Goal: Entertainment & Leisure: Consume media (video, audio)

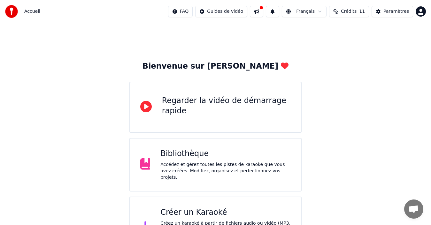
click at [225, 174] on div "Accédez et gérez toutes les pistes de karaoké que vous avez créées. Modifiez, o…" at bounding box center [225, 171] width 130 height 19
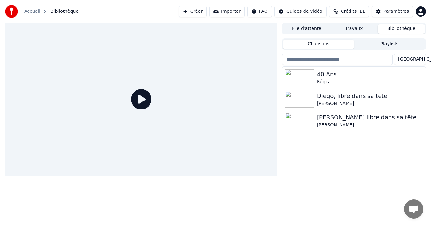
click at [421, 13] on html "Accueil Bibliothèque Créer Importer FAQ Guides de vidéo Crédits 11 Paramètres F…" at bounding box center [215, 112] width 431 height 225
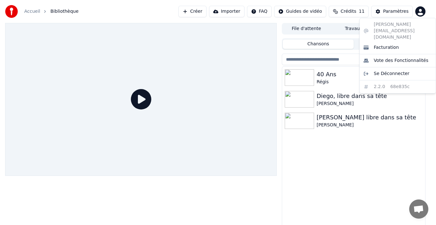
click at [421, 13] on html "Accueil Bibliothèque Créer Importer FAQ Guides de vidéo Crédits 11 Paramètres F…" at bounding box center [218, 112] width 436 height 225
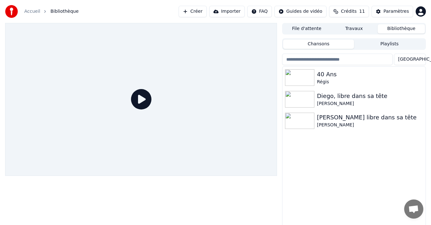
click at [421, 13] on html "Accueil Bibliothèque Créer Importer FAQ Guides de vidéo Crédits 11 Paramètres F…" at bounding box center [215, 112] width 431 height 225
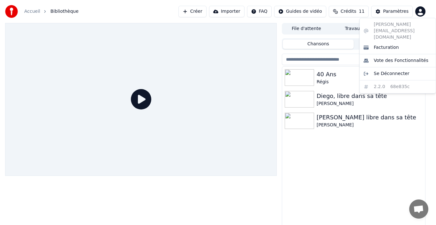
click at [421, 13] on html "Accueil Bibliothèque Créer Importer FAQ Guides de vidéo Crédits 11 Paramètres F…" at bounding box center [218, 112] width 436 height 225
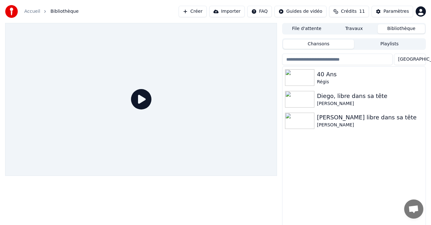
click at [351, 31] on button "Travaux" at bounding box center [353, 28] width 47 height 9
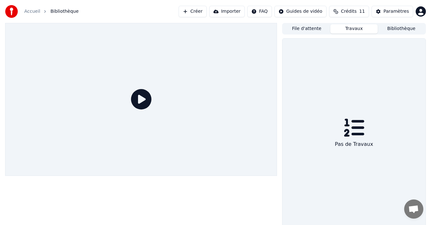
click at [393, 28] on button "Bibliothèque" at bounding box center [401, 28] width 47 height 9
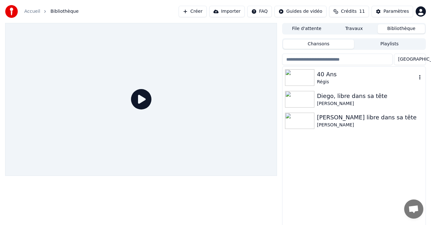
click at [344, 79] on div "Régis" at bounding box center [367, 82] width 100 height 6
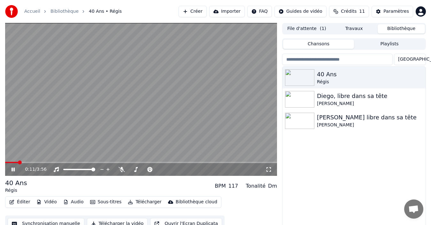
click at [265, 168] on icon at bounding box center [268, 169] width 6 height 5
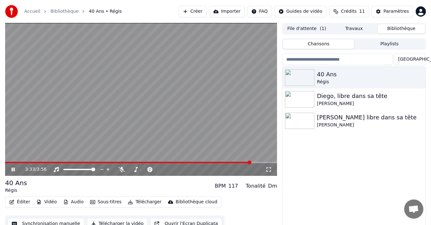
click at [165, 101] on video at bounding box center [141, 99] width 272 height 153
